Goal: Transaction & Acquisition: Subscribe to service/newsletter

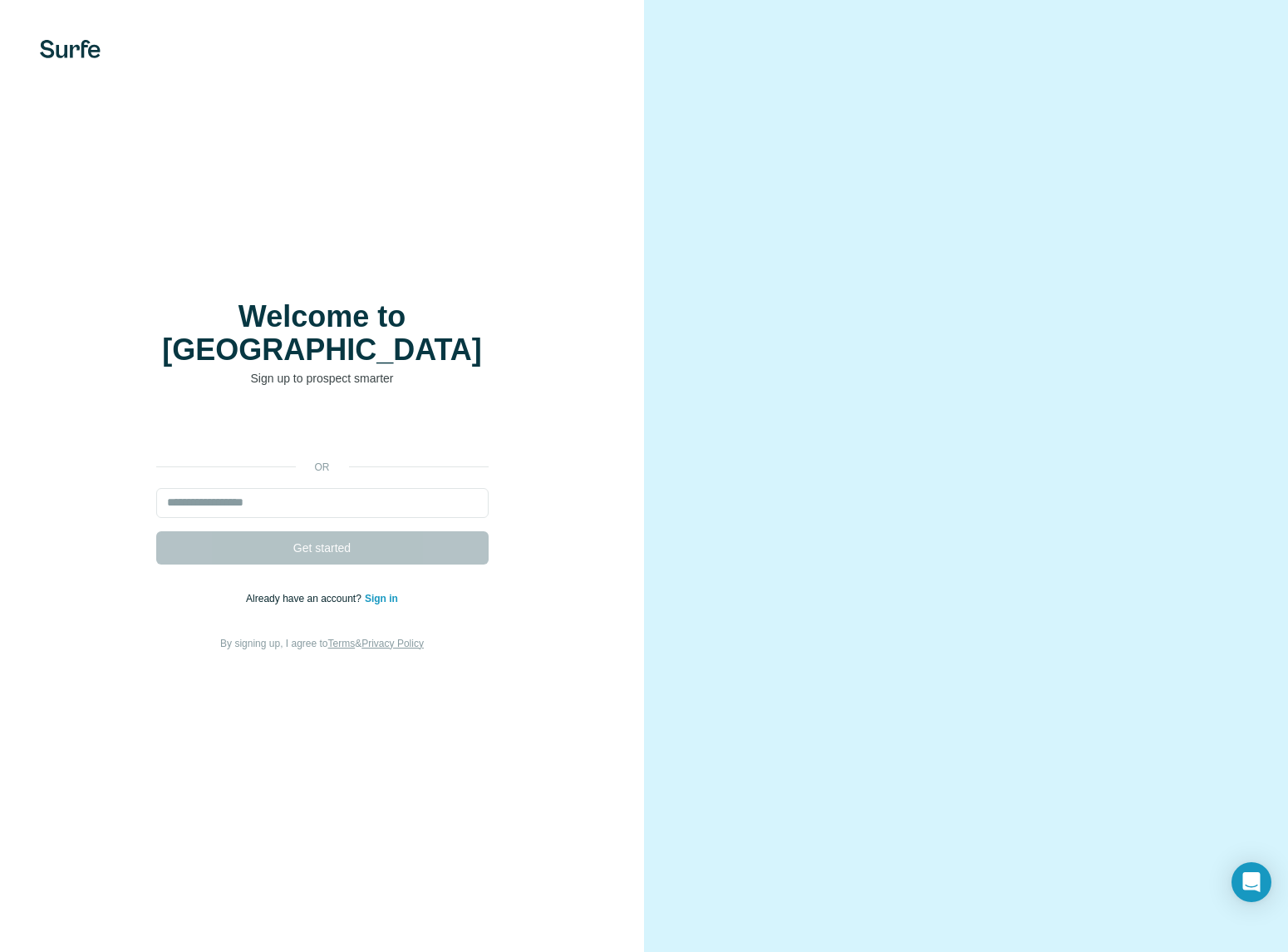
click at [382, 593] on link "Sign in" at bounding box center [382, 599] width 33 height 12
click at [253, 488] on input "email" at bounding box center [322, 503] width 333 height 30
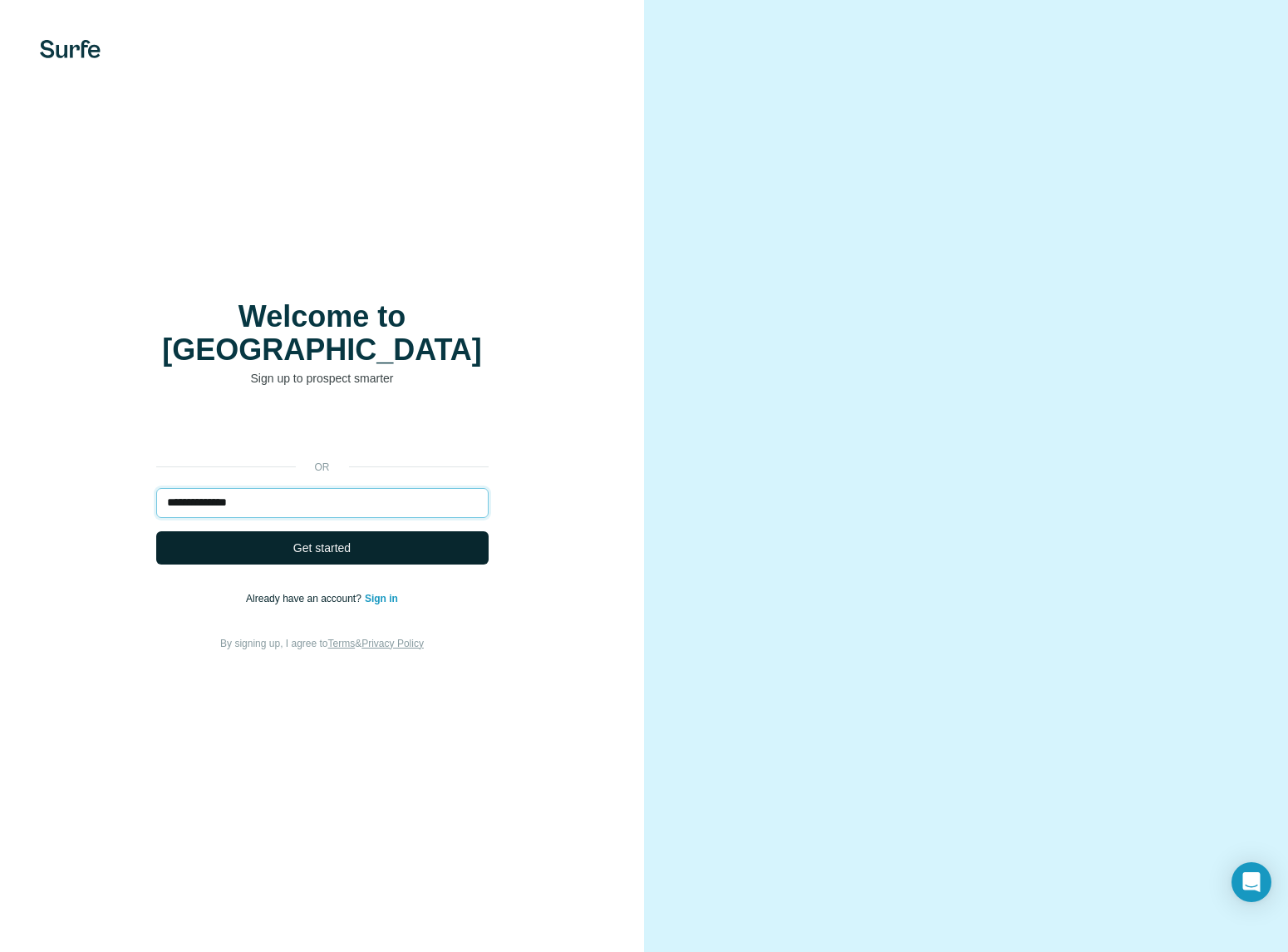
type input "**********"
click at [304, 539] on span "Get started" at bounding box center [322, 548] width 58 height 17
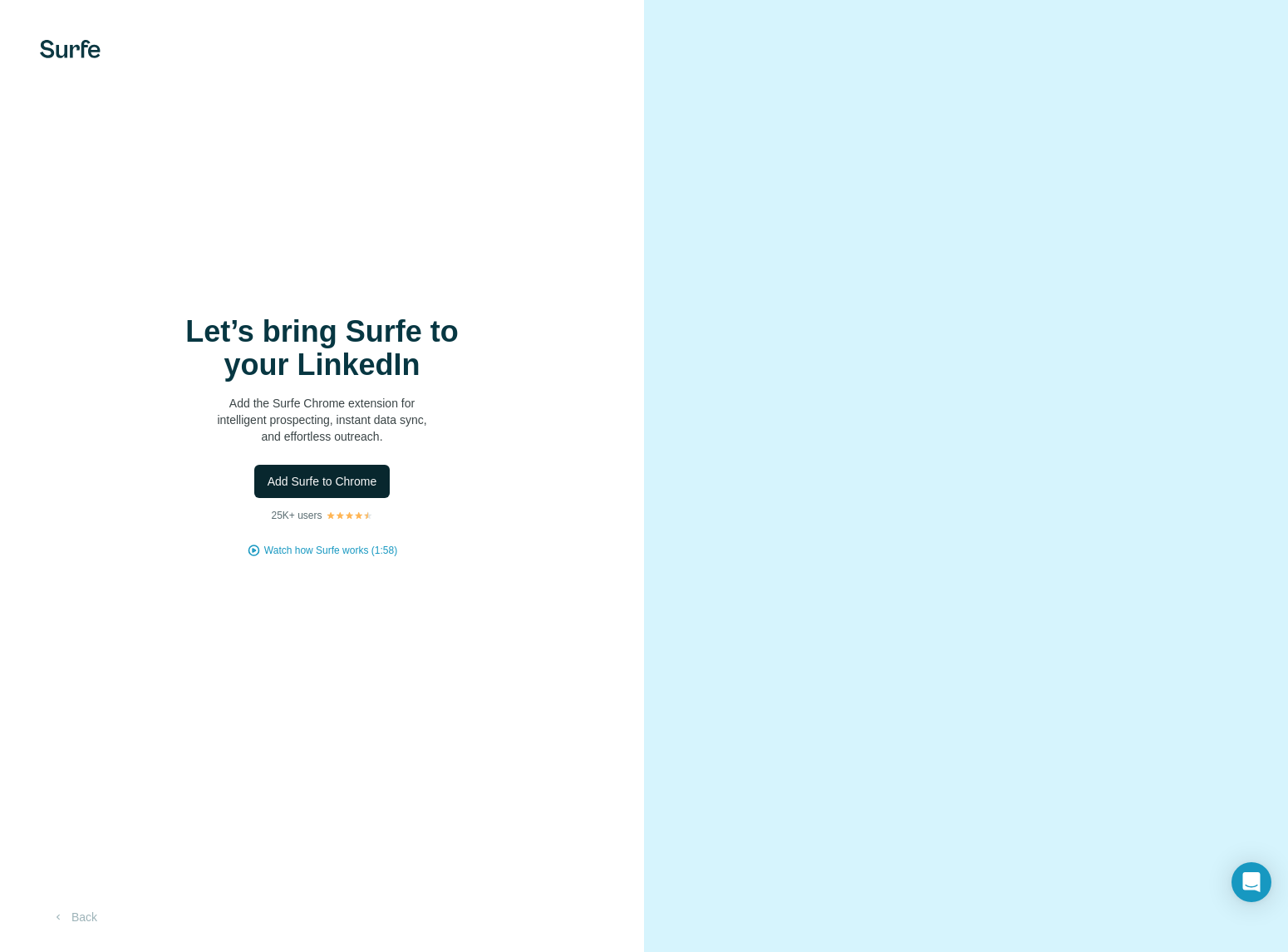
click at [346, 473] on span "Add Surfe to Chrome" at bounding box center [322, 482] width 110 height 17
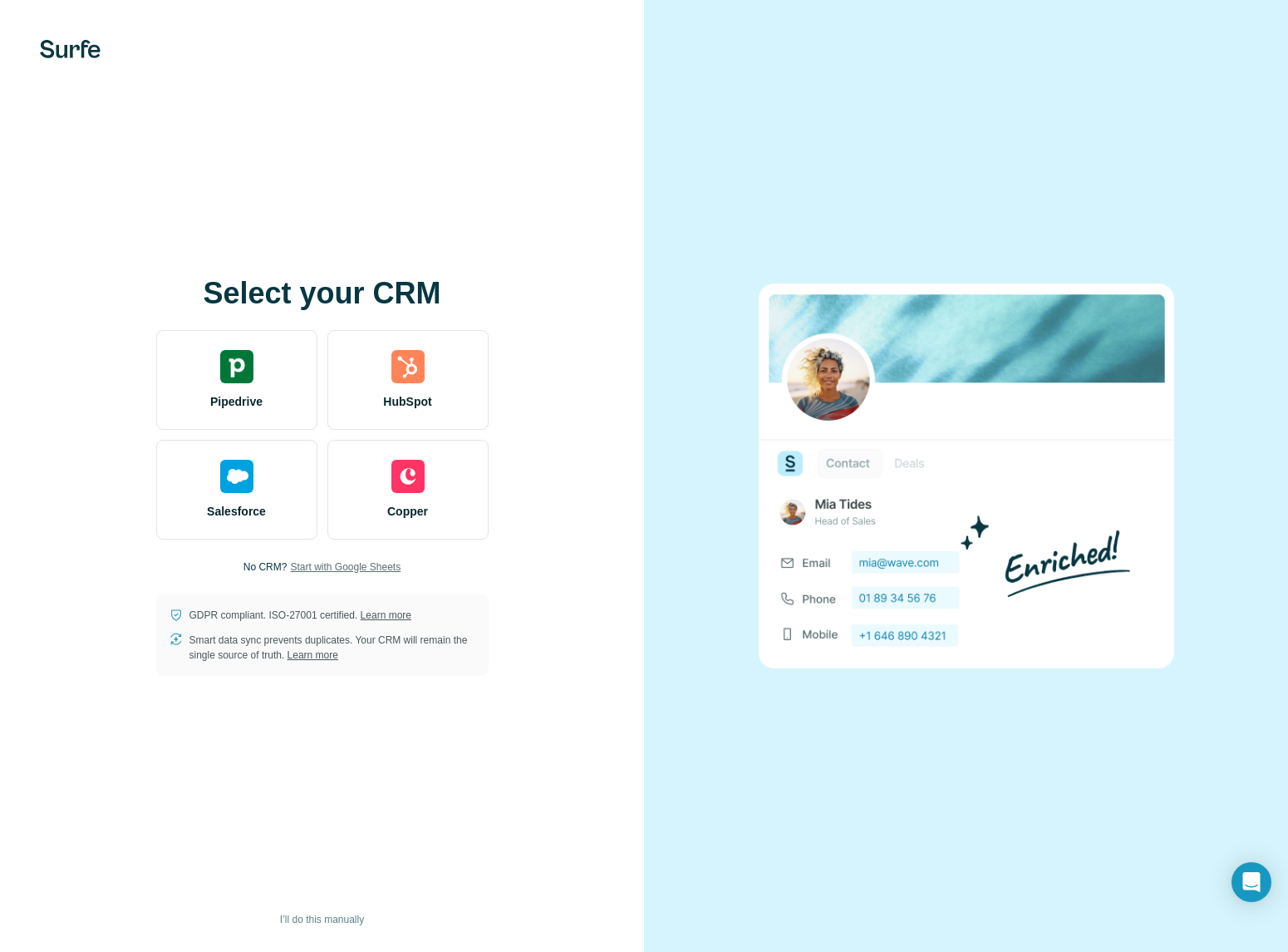
click at [350, 571] on span "Start with Google Sheets" at bounding box center [345, 567] width 111 height 15
